Goal: Transaction & Acquisition: Purchase product/service

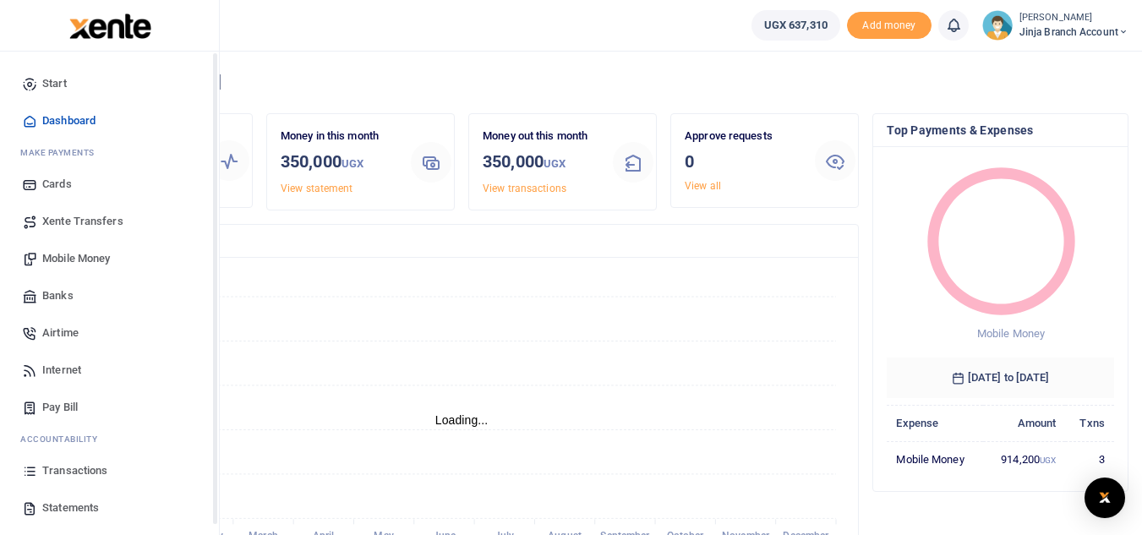
scroll to position [14, 14]
click at [68, 507] on span "Statements" at bounding box center [70, 508] width 57 height 17
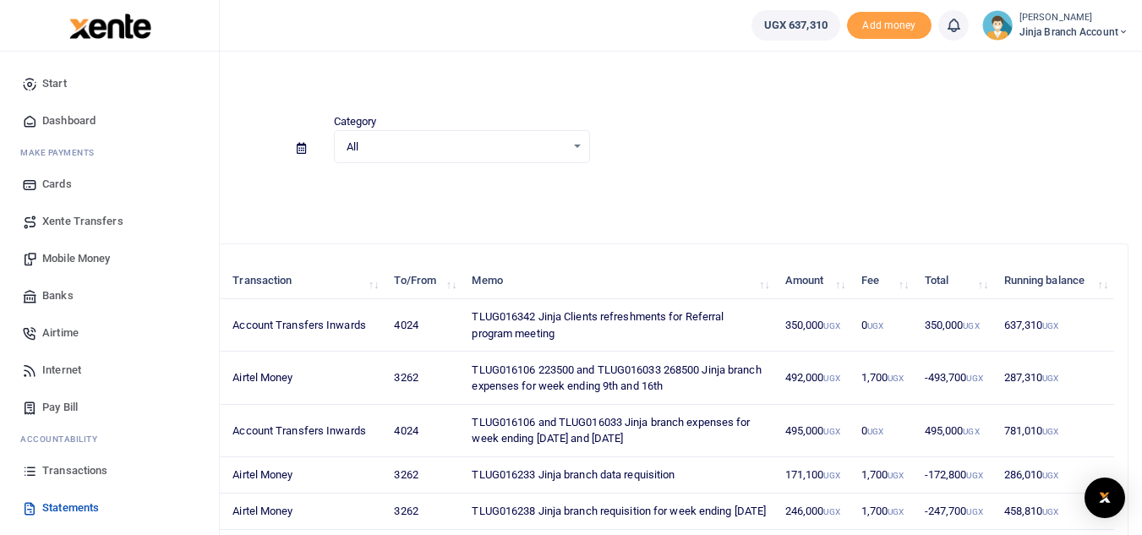
click at [80, 261] on span "Mobile Money" at bounding box center [76, 258] width 68 height 17
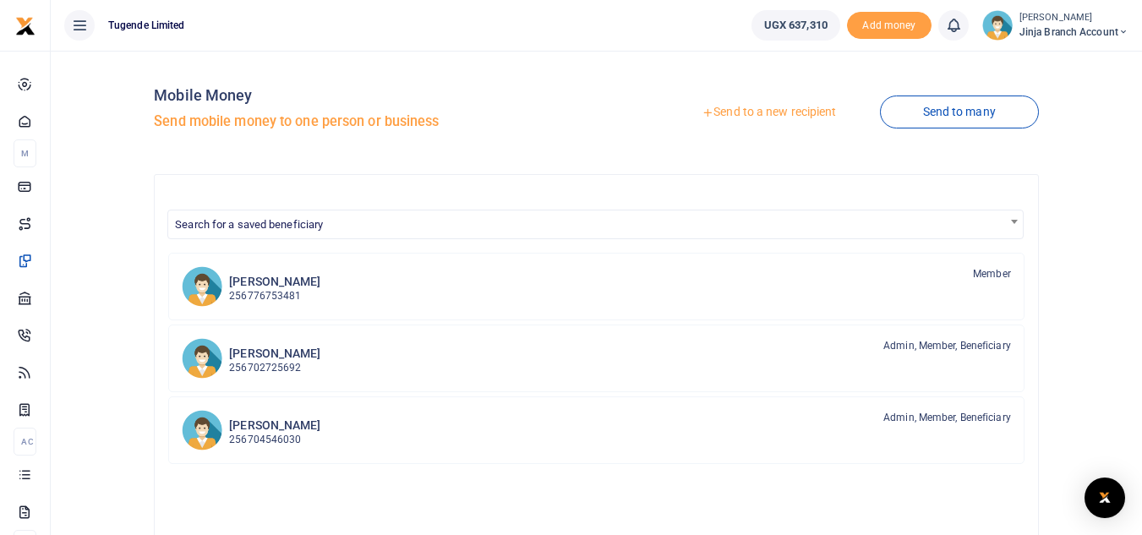
click at [746, 116] on link "Send to a new recipient" at bounding box center [769, 112] width 221 height 30
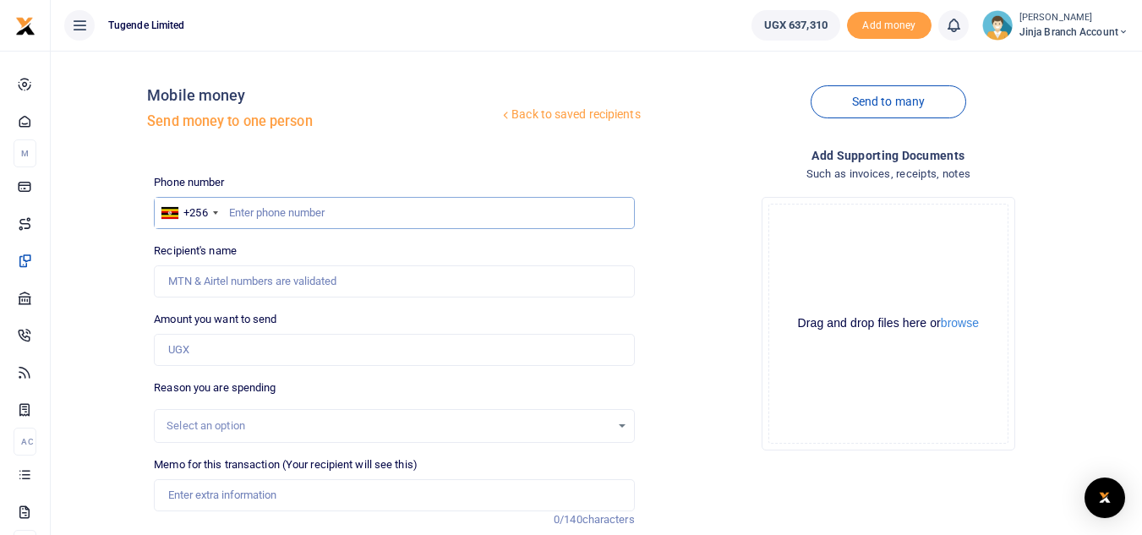
click at [249, 211] on input "text" at bounding box center [394, 213] width 480 height 32
type input "755011925"
type input "Joel Wambuga"
type input "755019325"
type input "Joseph Namwakali"
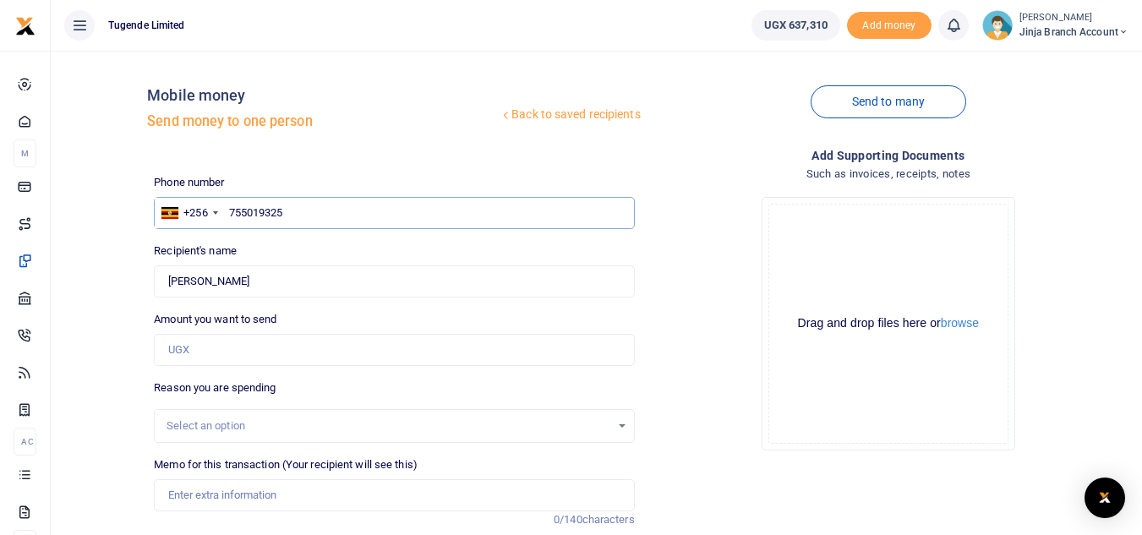
type input "755019325"
click at [211, 357] on input "Amount you want to send" at bounding box center [394, 350] width 480 height 32
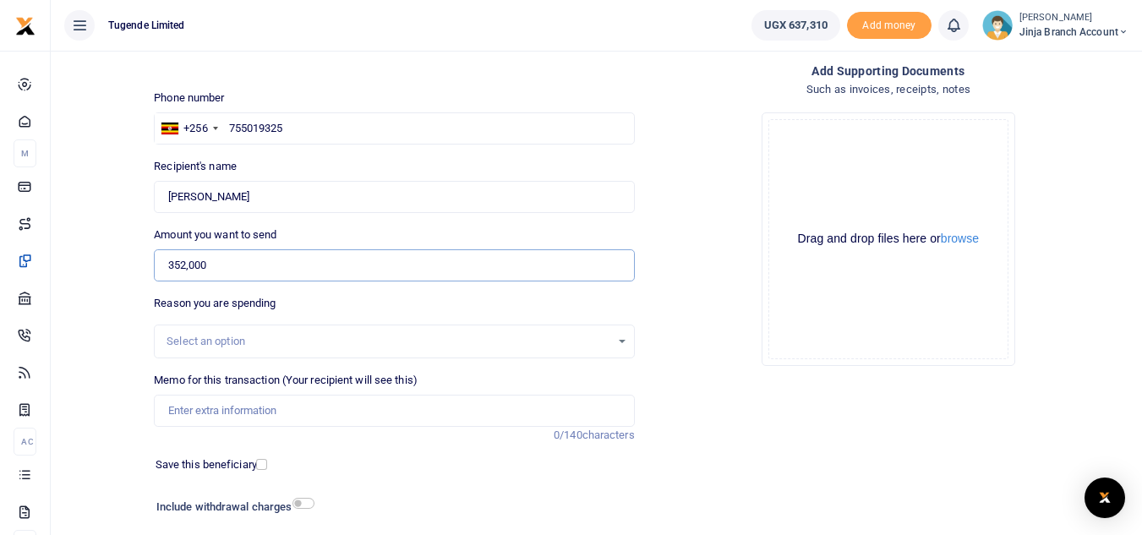
type input "352,000"
click at [205, 341] on div "Select an option" at bounding box center [388, 341] width 443 height 17
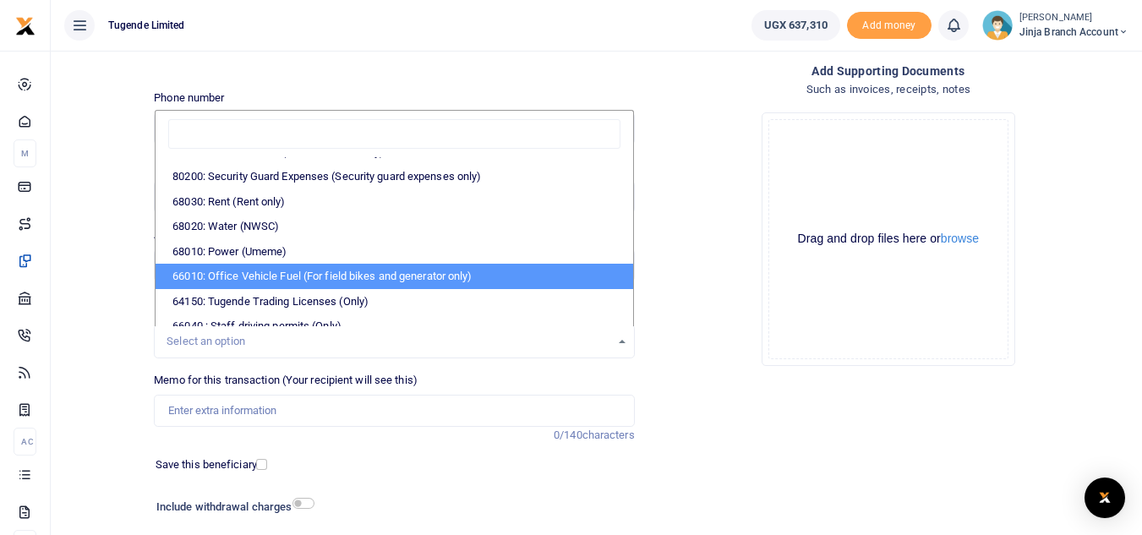
scroll to position [330, 0]
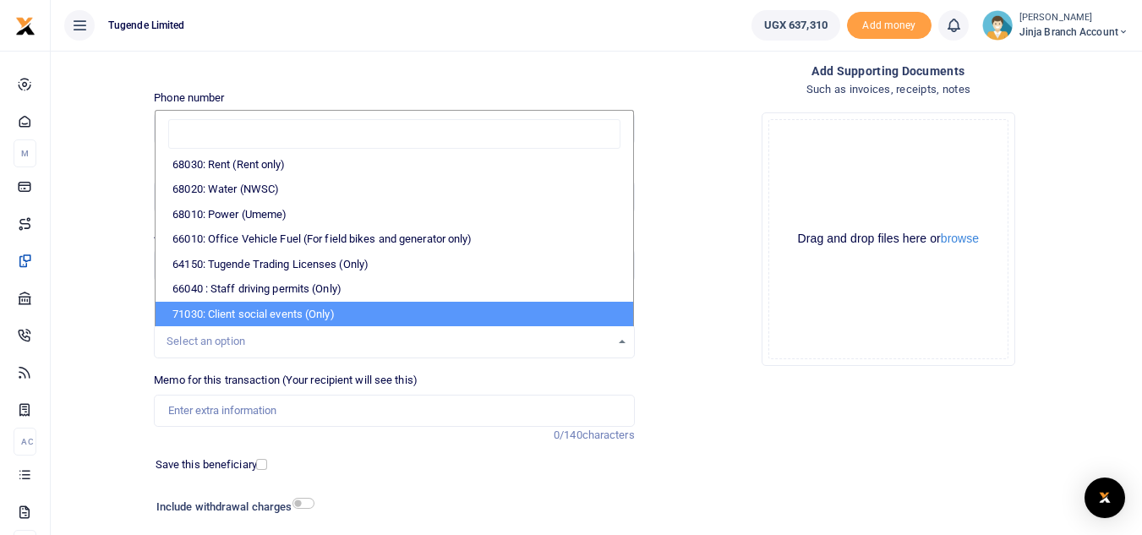
click at [283, 316] on li "71030: Client social events (Only)" at bounding box center [394, 314] width 477 height 25
select select "55"
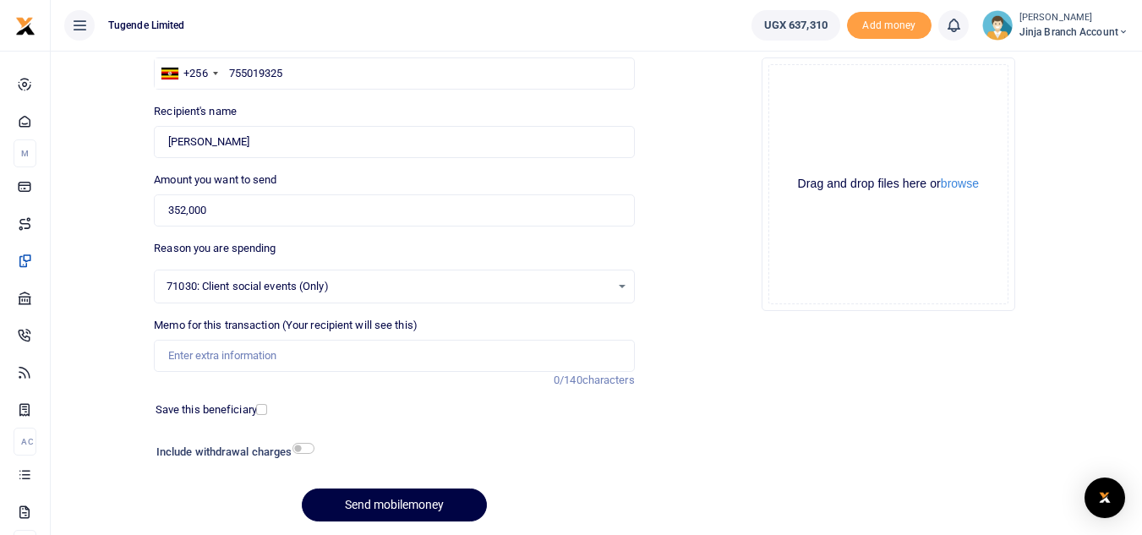
scroll to position [169, 0]
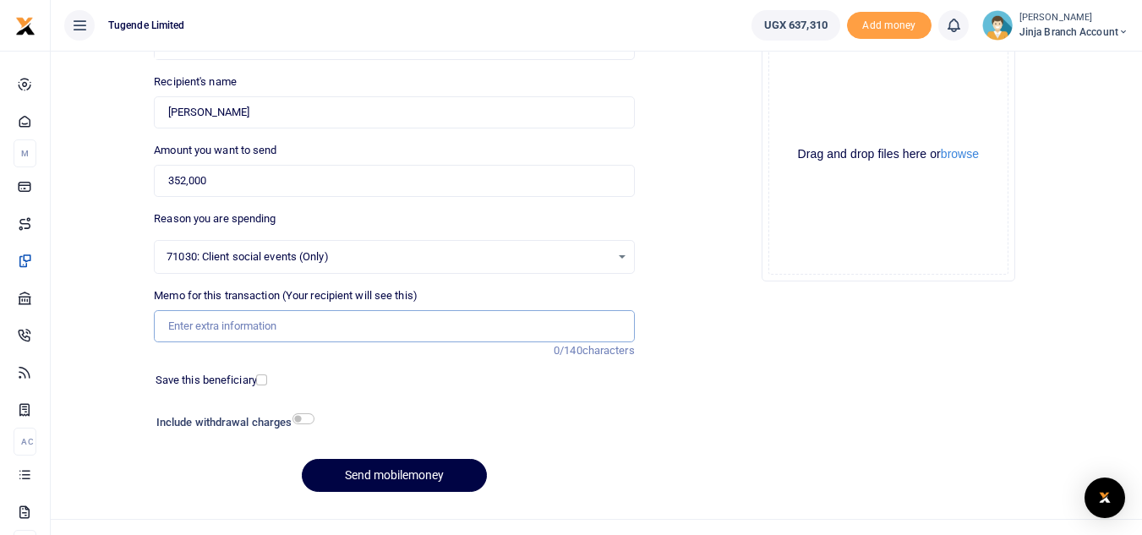
click at [224, 336] on input "Memo for this transaction (Your recipient will see this)" at bounding box center [394, 326] width 480 height 32
paste input "TLUG016342 Jinja Clients refreshments for Referral program meeting"
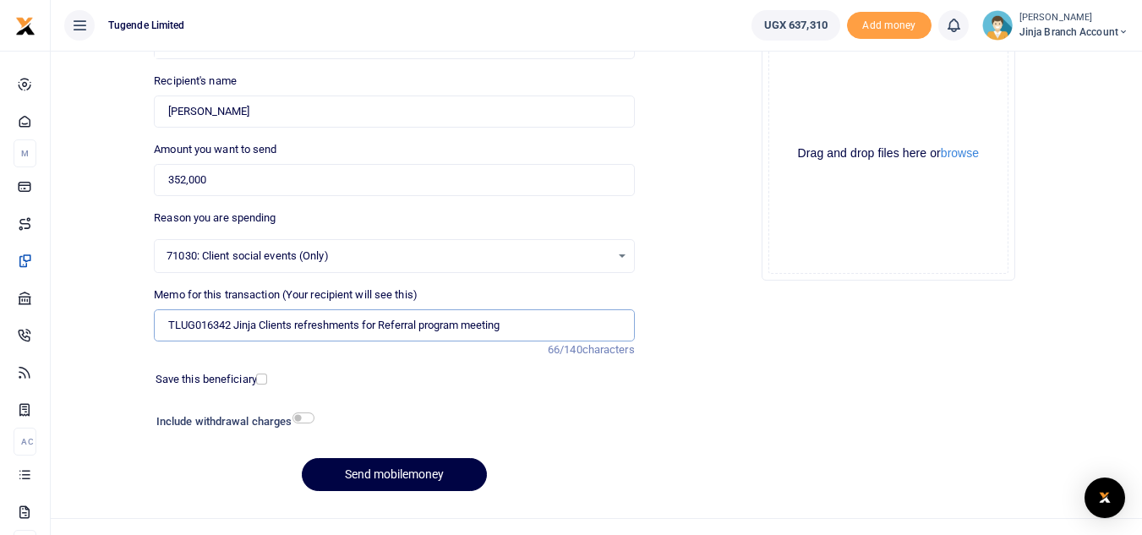
scroll to position [197, 0]
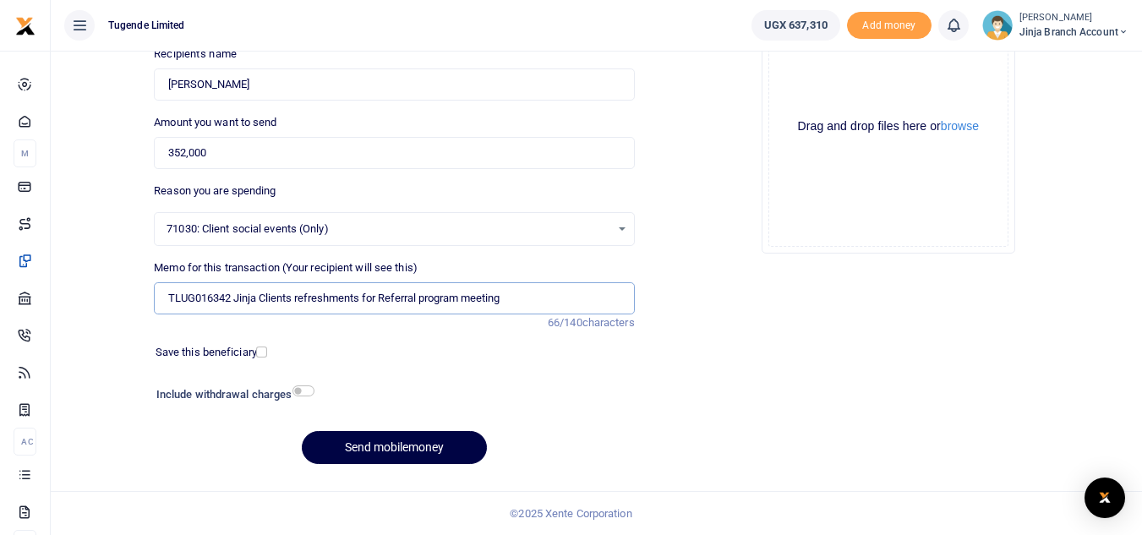
type input "TLUG016342 Jinja Clients refreshments for Referral program meeting"
click at [297, 394] on input "checkbox" at bounding box center [304, 391] width 22 height 11
checkbox input "true"
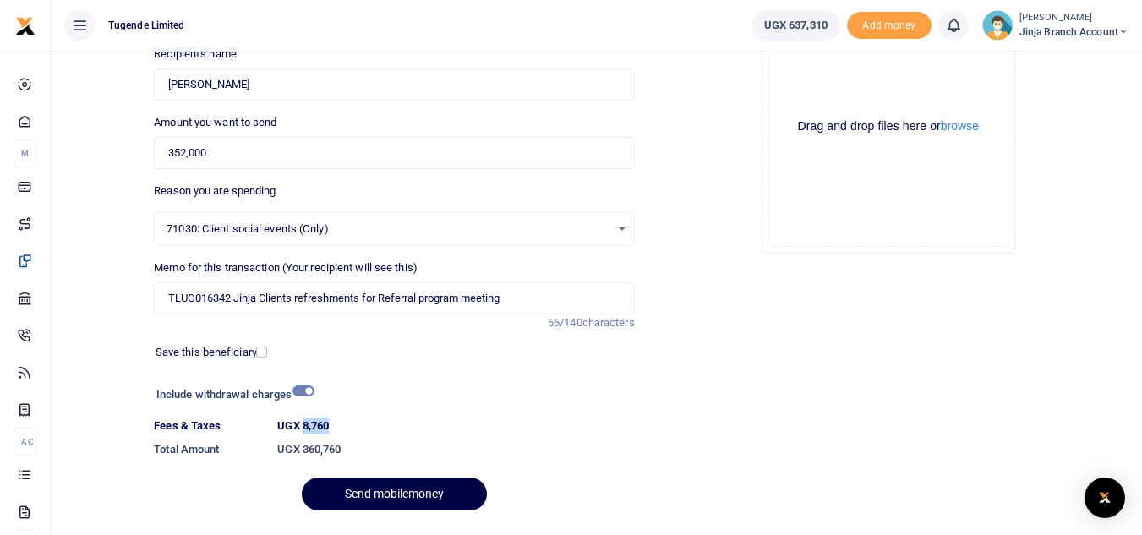
drag, startPoint x: 339, startPoint y: 424, endPoint x: 304, endPoint y: 424, distance: 34.7
click at [304, 424] on dt "UGX 8,760" at bounding box center [456, 426] width 370 height 17
copy label "8,760"
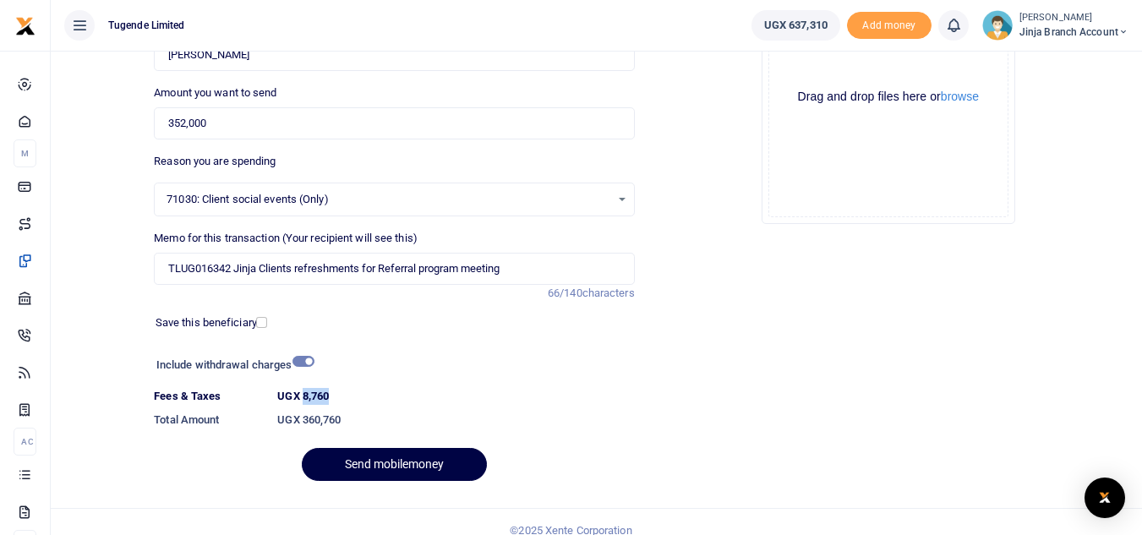
scroll to position [244, 0]
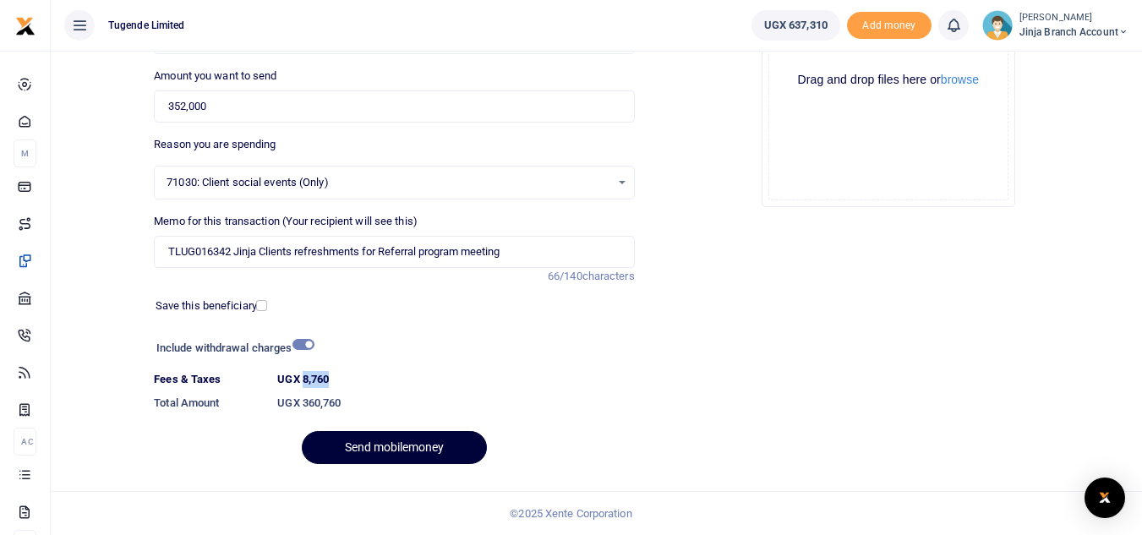
click at [382, 448] on button "Send mobilemoney" at bounding box center [394, 447] width 185 height 33
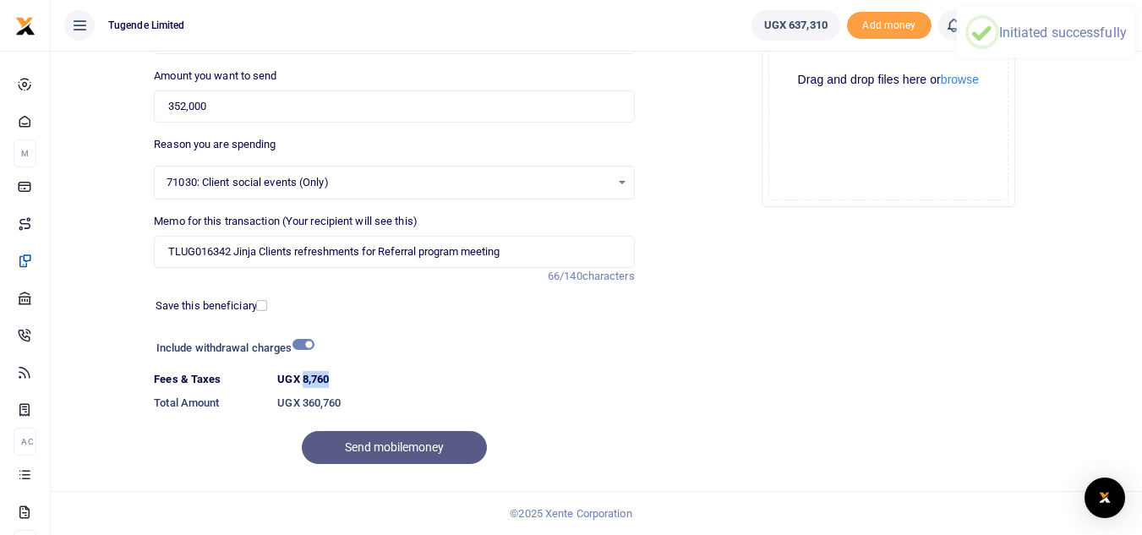
scroll to position [0, 0]
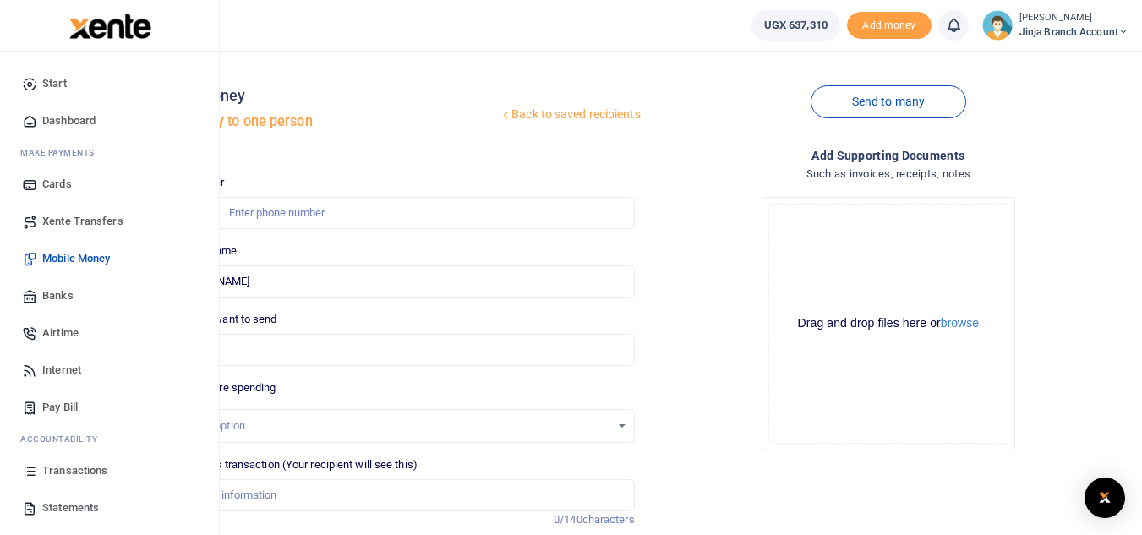
click at [60, 503] on span "Statements" at bounding box center [70, 508] width 57 height 17
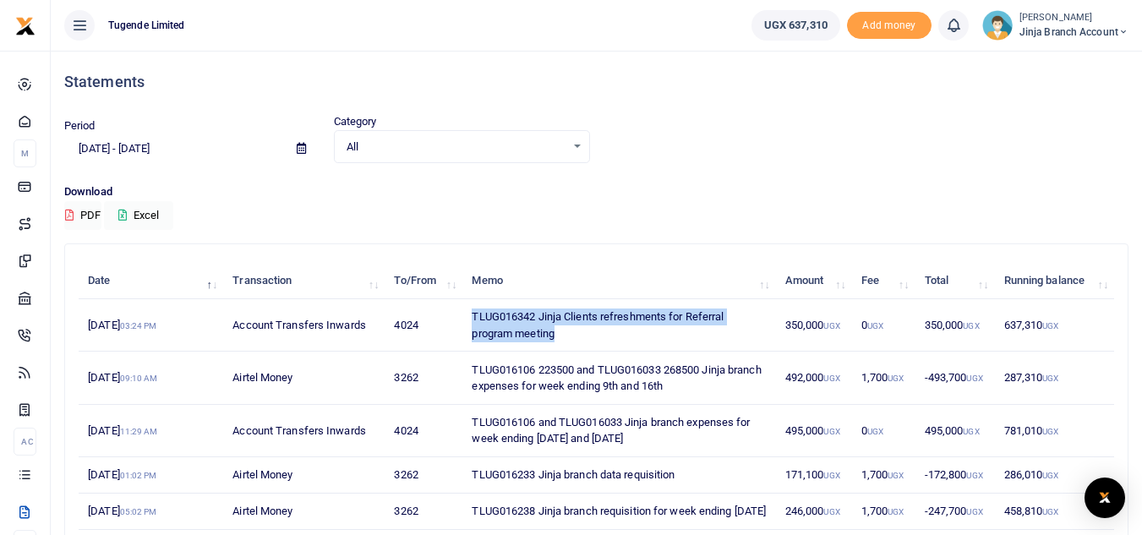
drag, startPoint x: 561, startPoint y: 339, endPoint x: 463, endPoint y: 315, distance: 101.1
click at [463, 315] on td "TLUG016342 Jinja Clients refreshments for Referral program meeting" at bounding box center [619, 325] width 313 height 52
copy td "TLUG016342 Jinja Clients refreshments for Referral program meeting"
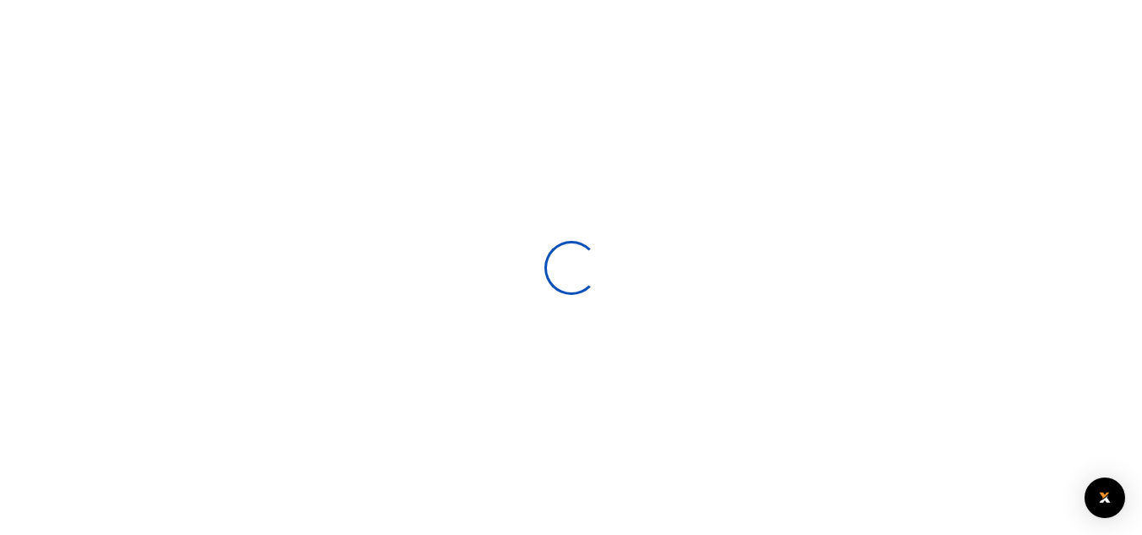
select select
